Goal: Navigation & Orientation: Go to known website

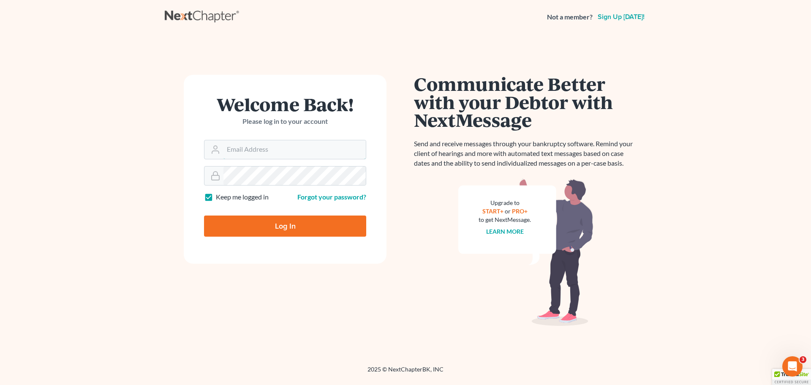
type input "[PERSON_NAME][EMAIL_ADDRESS][DOMAIN_NAME]"
click at [283, 228] on input "Log In" at bounding box center [285, 225] width 162 height 21
type input "Thinking..."
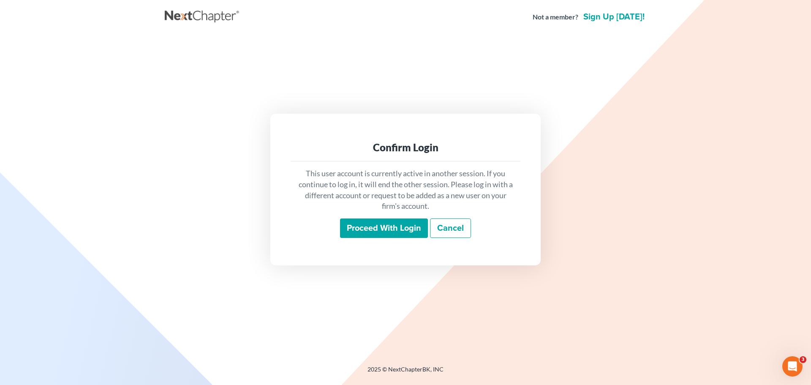
click at [380, 221] on input "Proceed with login" at bounding box center [384, 227] width 88 height 19
